Goal: Task Accomplishment & Management: Manage account settings

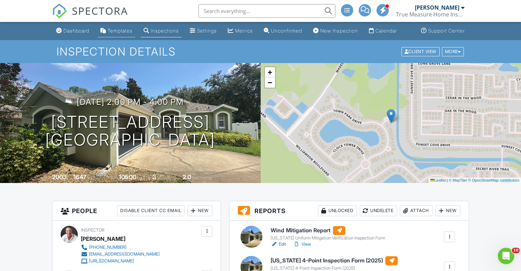
click at [110, 34] on link "Templates" at bounding box center [117, 31] width 38 height 13
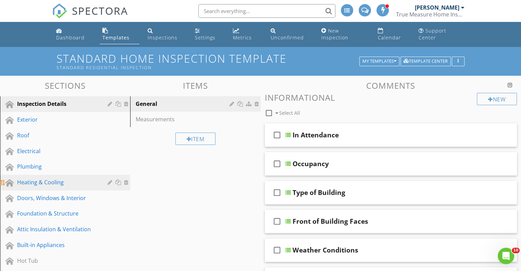
click at [19, 178] on div "Heating & Cooling" at bounding box center [57, 182] width 80 height 8
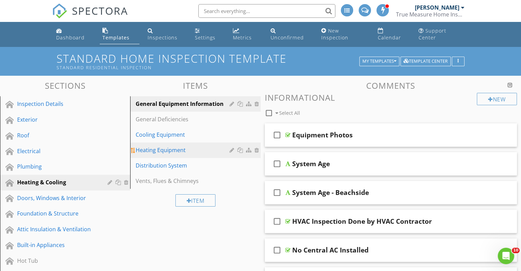
click at [187, 146] on div "Heating Equipment" at bounding box center [184, 150] width 96 height 8
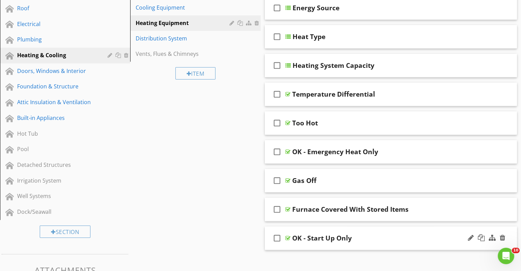
scroll to position [103, 0]
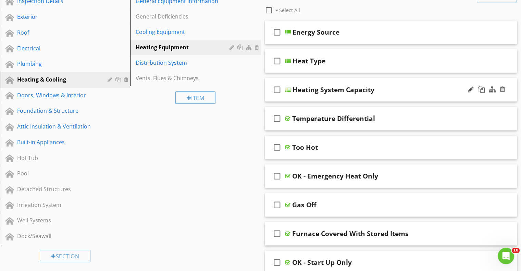
click at [425, 90] on div "check_box_outline_blank Heating System Capacity" at bounding box center [391, 90] width 252 height 24
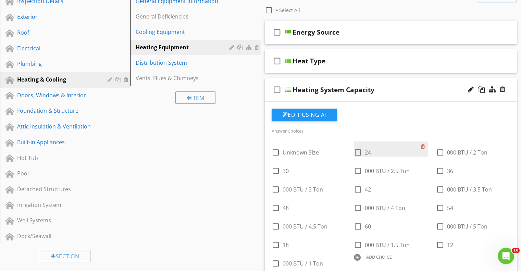
click at [385, 147] on div "check_box_outline_blank 24" at bounding box center [387, 152] width 67 height 10
click at [372, 147] on div "check_box_outline_blank 24" at bounding box center [387, 152] width 67 height 10
click at [370, 149] on span "24" at bounding box center [368, 153] width 6 height 8
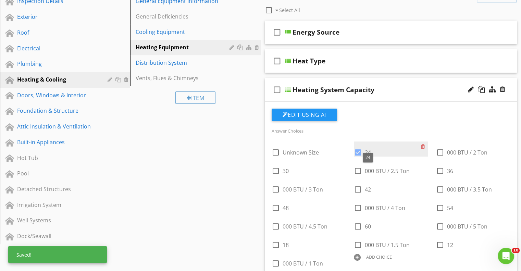
click at [370, 149] on span "24" at bounding box center [368, 153] width 6 height 8
checkbox input "false"
click at [470, 86] on div at bounding box center [471, 89] width 6 height 7
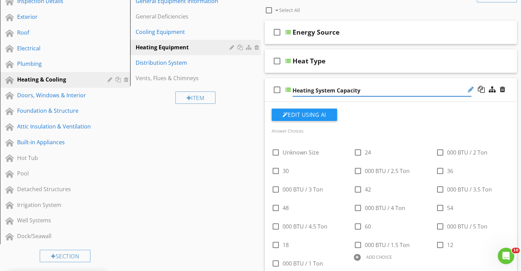
click at [468, 86] on div at bounding box center [471, 89] width 6 height 7
click at [422, 141] on div at bounding box center [424, 146] width 7 height 10
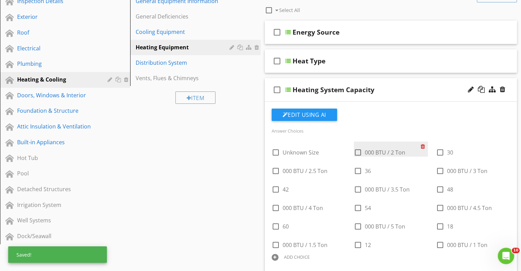
click at [424, 141] on div at bounding box center [424, 146] width 7 height 10
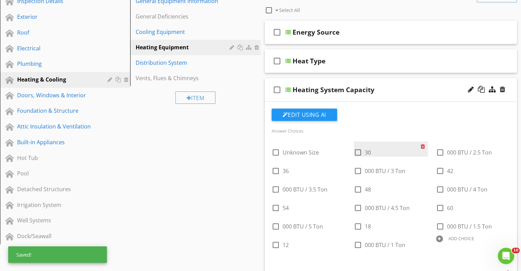
click at [424, 141] on div at bounding box center [424, 146] width 7 height 10
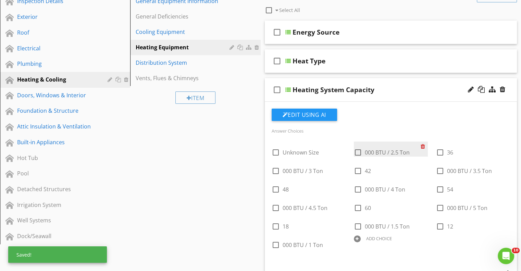
click at [424, 141] on div at bounding box center [424, 146] width 7 height 10
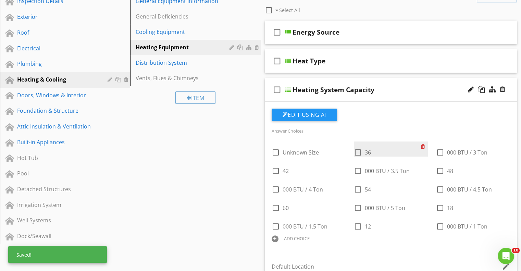
click at [424, 141] on div at bounding box center [424, 146] width 7 height 10
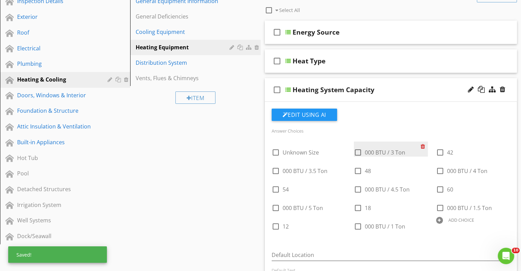
click at [424, 141] on div at bounding box center [424, 146] width 7 height 10
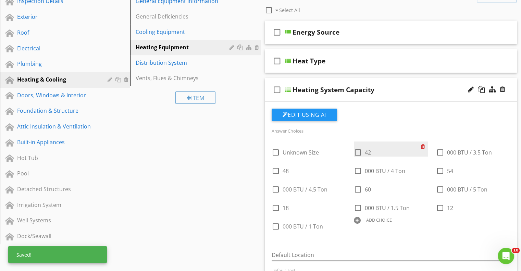
click at [424, 141] on div at bounding box center [424, 146] width 7 height 10
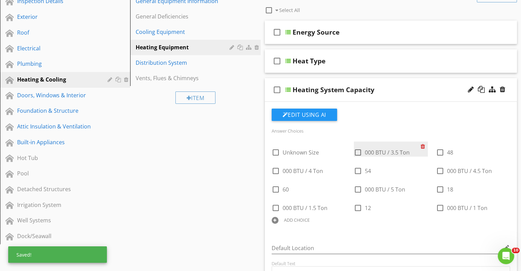
click at [424, 141] on div at bounding box center [424, 146] width 7 height 10
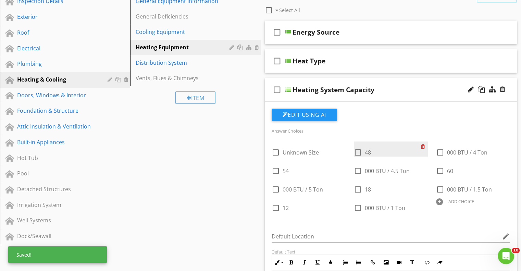
click at [424, 141] on div at bounding box center [424, 146] width 7 height 10
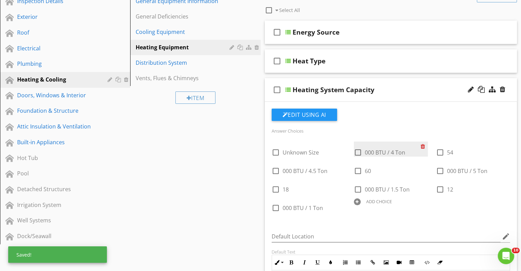
click at [424, 141] on div at bounding box center [424, 146] width 7 height 10
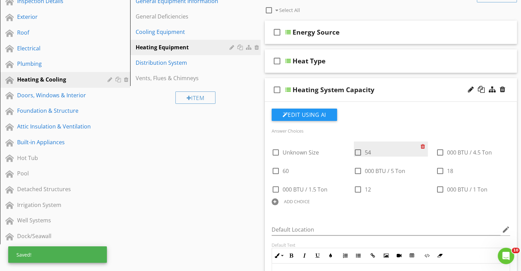
click at [424, 141] on div at bounding box center [424, 146] width 7 height 10
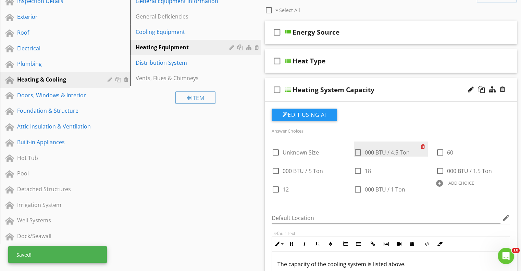
click at [423, 141] on div at bounding box center [424, 146] width 7 height 10
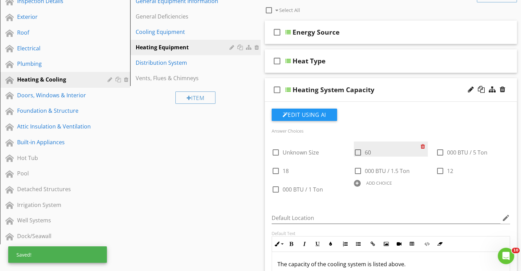
click at [423, 141] on div at bounding box center [424, 146] width 7 height 10
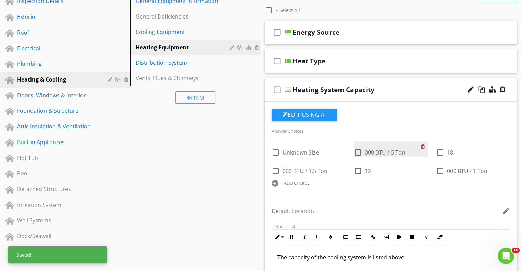
click at [423, 141] on div at bounding box center [424, 146] width 7 height 10
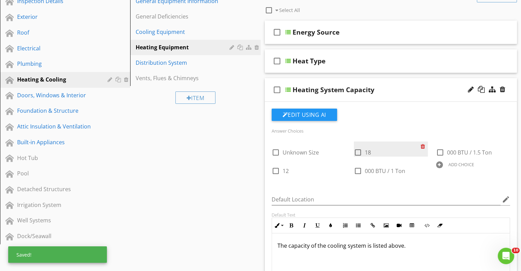
click at [423, 141] on div at bounding box center [424, 146] width 7 height 10
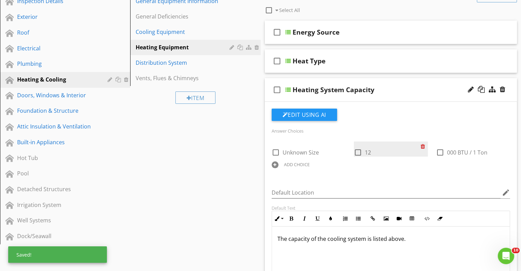
click at [423, 141] on div at bounding box center [424, 146] width 7 height 10
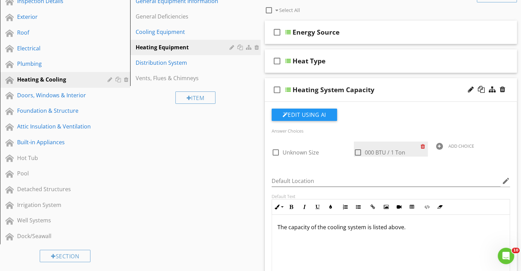
click at [423, 141] on div at bounding box center [424, 146] width 7 height 10
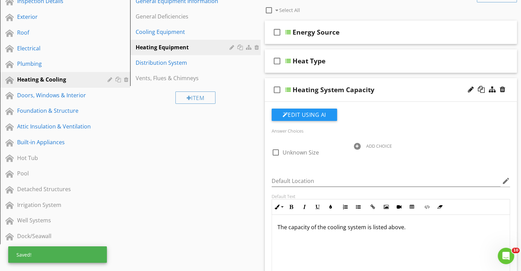
click at [358, 143] on div at bounding box center [357, 146] width 7 height 7
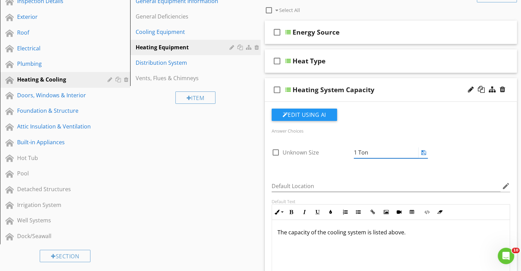
type input "1 Ton"
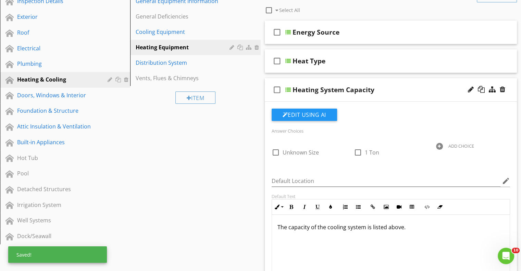
click at [440, 143] on div at bounding box center [439, 146] width 7 height 7
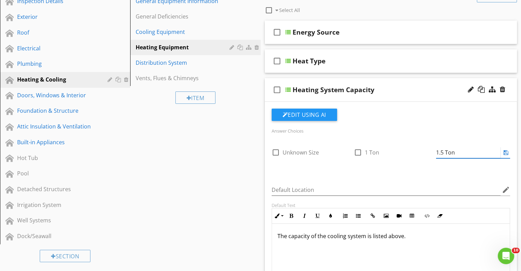
type input "1.5 Ton"
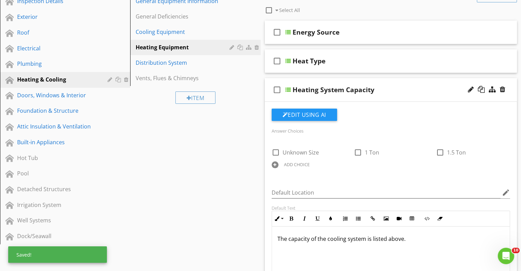
click at [274, 161] on div at bounding box center [275, 164] width 7 height 7
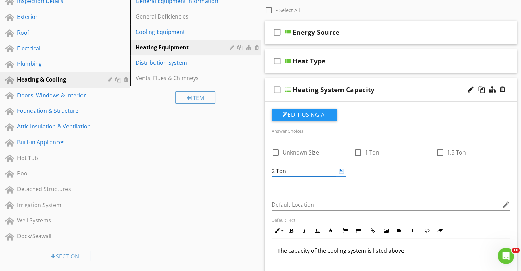
type input "2 Ton"
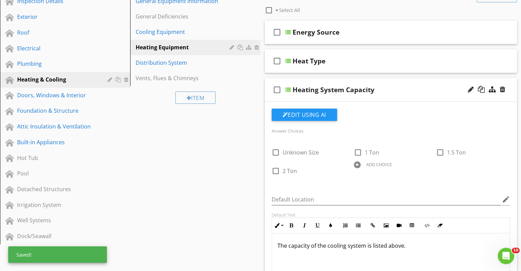
click at [358, 161] on div at bounding box center [357, 164] width 7 height 7
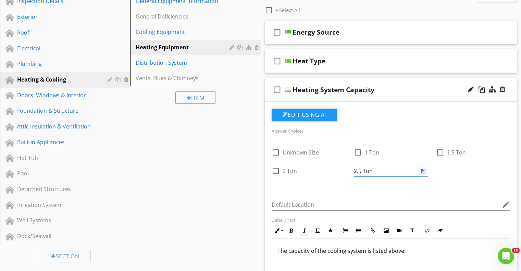
type input "2.5 Ton"
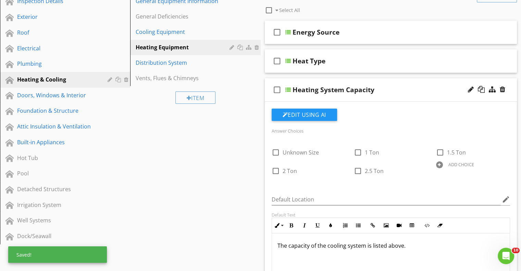
click at [440, 161] on div at bounding box center [439, 164] width 7 height 7
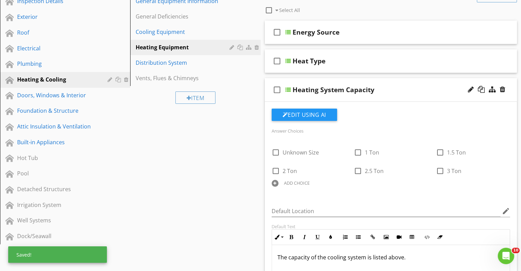
click at [273, 180] on div at bounding box center [275, 183] width 7 height 7
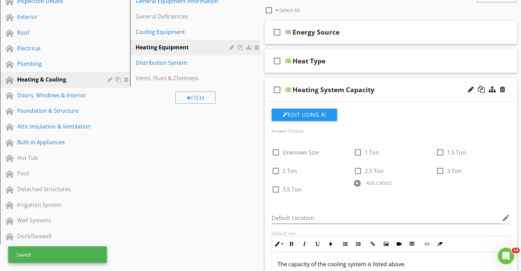
click at [353, 179] on div "ADD CHOICE" at bounding box center [391, 182] width 82 height 8
click at [355, 179] on div "ADD CHOICE" at bounding box center [391, 182] width 74 height 8
click at [441, 180] on div at bounding box center [439, 183] width 7 height 7
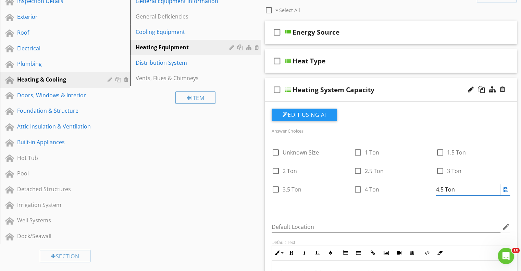
type input "4.5 Ton"
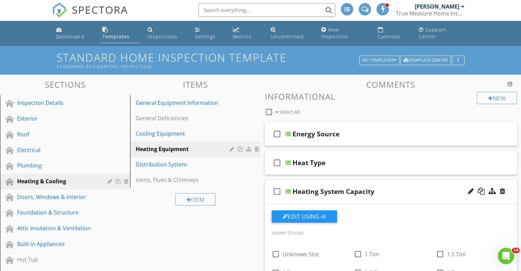
scroll to position [0, 0]
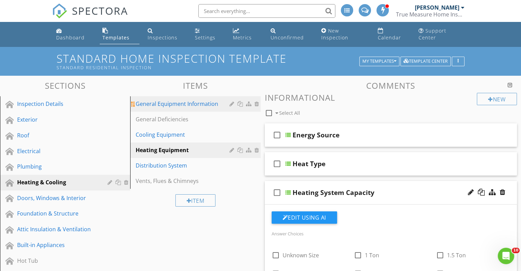
click at [181, 100] on div "General Equipment Information" at bounding box center [184, 104] width 96 height 8
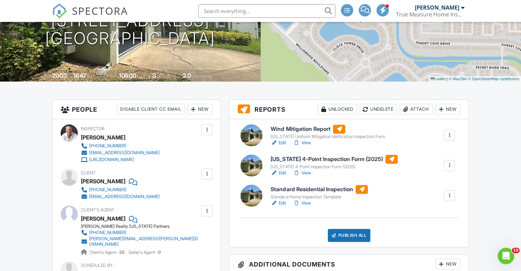
scroll to position [103, 0]
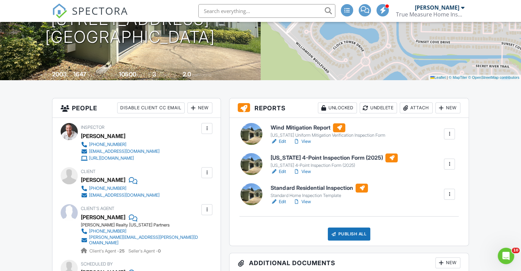
click at [307, 145] on link "View" at bounding box center [302, 141] width 18 height 7
click at [307, 175] on link "View" at bounding box center [302, 171] width 18 height 7
click at [307, 205] on link "View" at bounding box center [302, 201] width 18 height 7
click at [280, 145] on link "Edit" at bounding box center [278, 141] width 15 height 7
click at [282, 205] on link "Edit" at bounding box center [278, 201] width 15 height 7
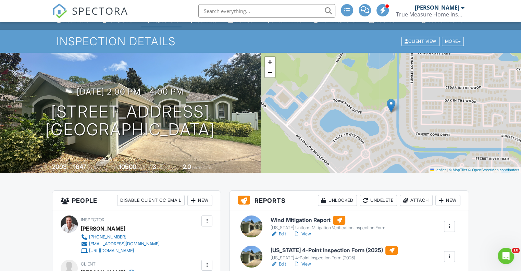
scroll to position [0, 0]
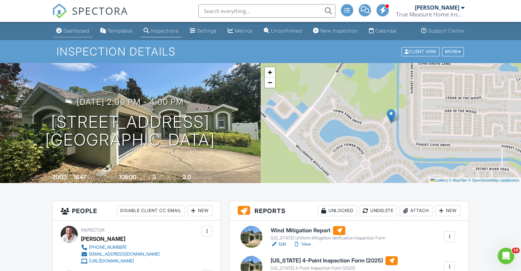
click at [67, 37] on link "Dashboard" at bounding box center [72, 31] width 39 height 13
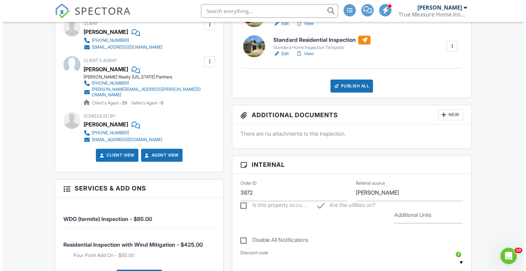
scroll to position [274, 0]
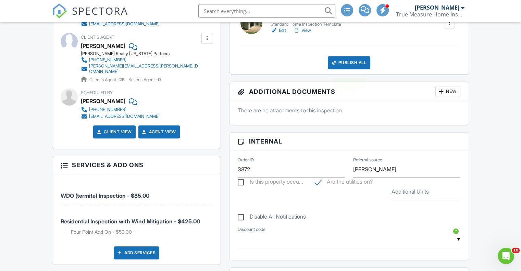
click at [356, 69] on div "Publish All" at bounding box center [349, 62] width 43 height 13
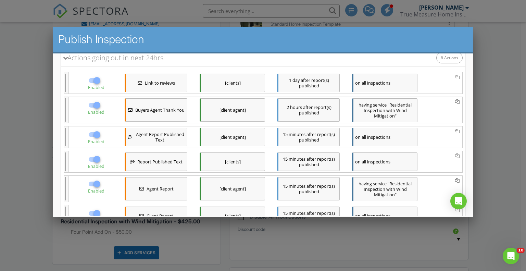
scroll to position [174, 0]
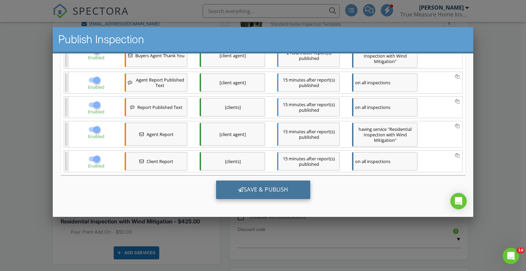
click at [262, 191] on div "Save & Publish" at bounding box center [263, 189] width 94 height 18
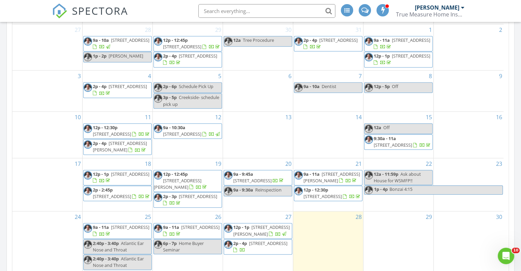
scroll to position [17, 0]
click at [199, 227] on span "121 Palm Dr, Daytona Beach 32117" at bounding box center [200, 227] width 38 height 6
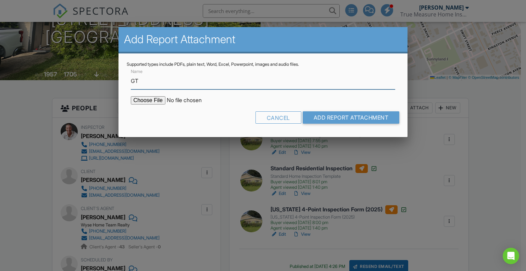
type input "G"
type input "Termite inspection report (WDO)"
click at [155, 99] on input "file" at bounding box center [189, 100] width 116 height 8
type input "C:\fakepath\Termite (WDO) 121 Palm Dr, Daytona Beach, FL 32117 8-26-25_Signed (…"
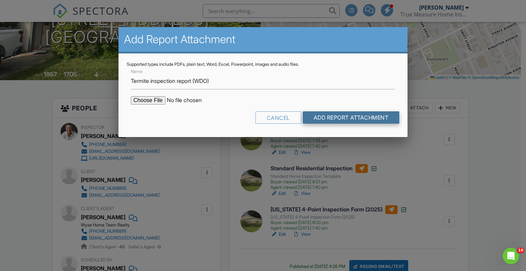
click at [349, 117] on input "Add Report Attachment" at bounding box center [351, 117] width 97 height 12
